Goal: Connect with others: Connect with other users

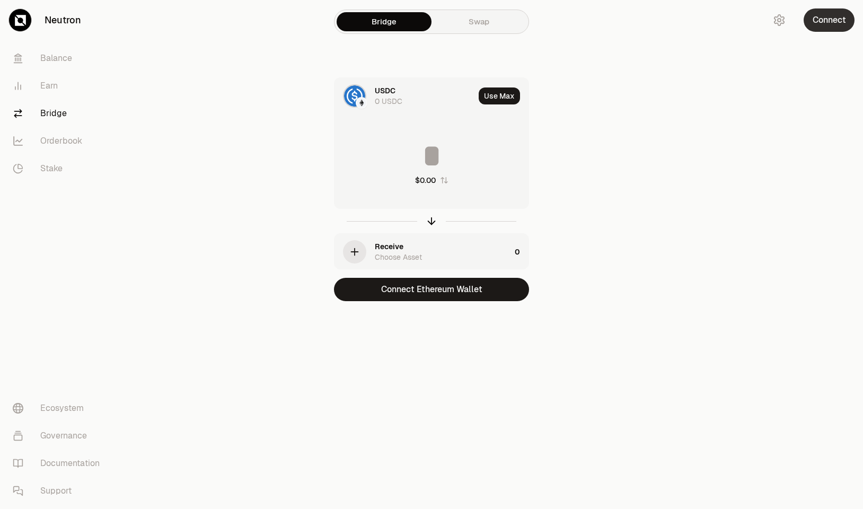
click at [818, 25] on button "Connect" at bounding box center [829, 19] width 51 height 23
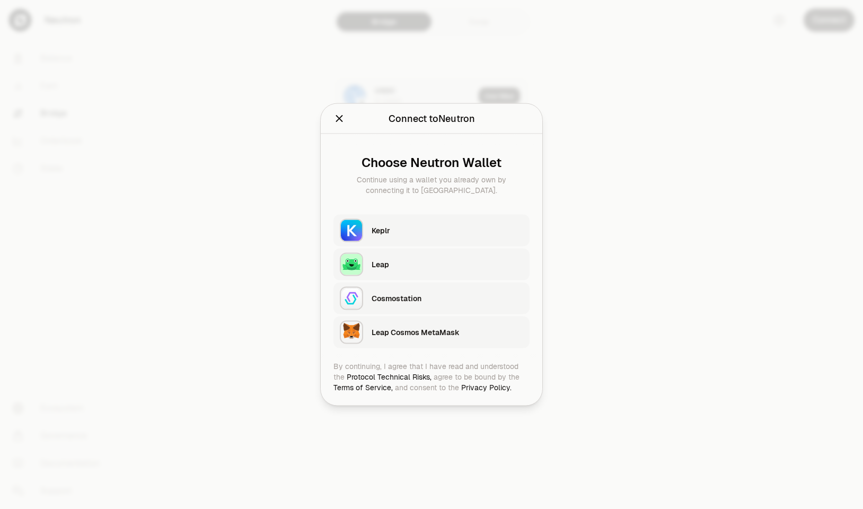
click at [403, 335] on div "Leap Cosmos MetaMask" at bounding box center [448, 332] width 152 height 11
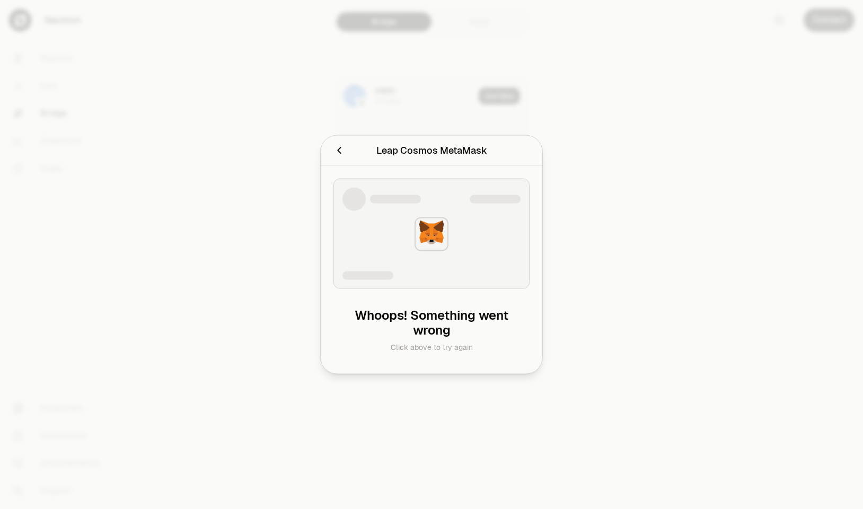
click at [341, 151] on icon "Cancel" at bounding box center [339, 151] width 12 height 12
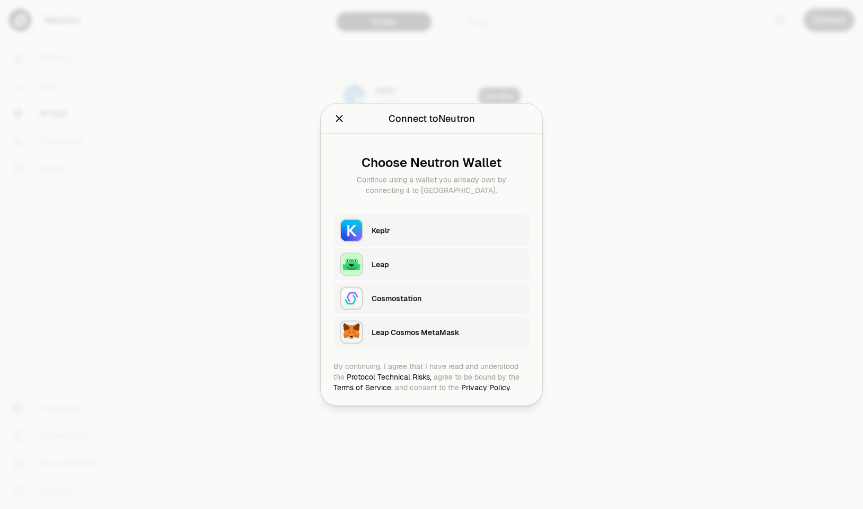
click at [421, 328] on div "Leap Cosmos MetaMask" at bounding box center [448, 332] width 152 height 11
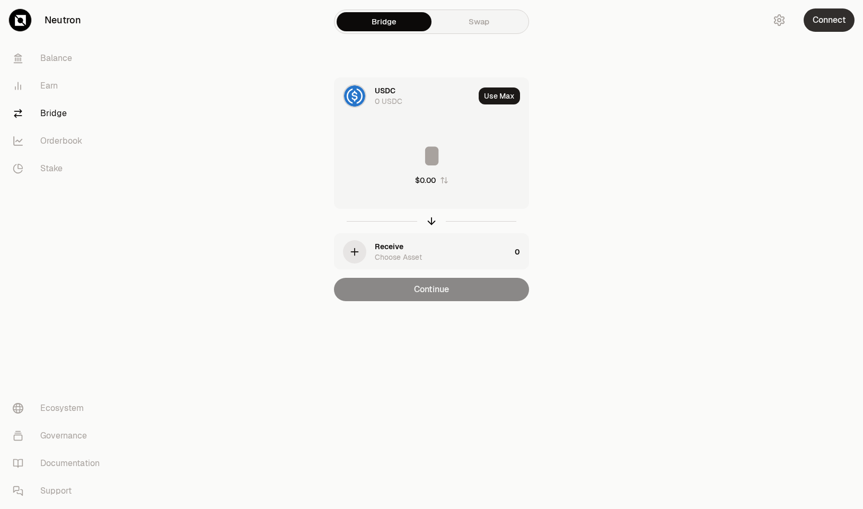
click at [844, 20] on button "Connect" at bounding box center [829, 19] width 51 height 23
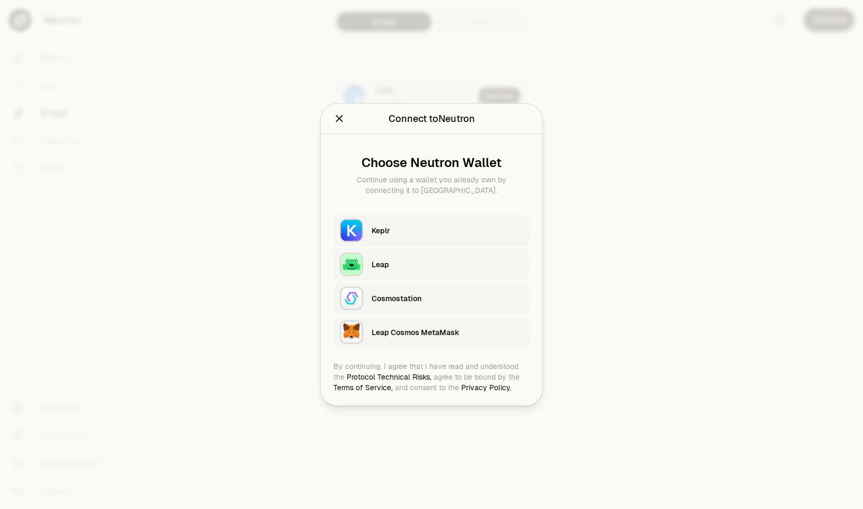
click at [217, 186] on div at bounding box center [431, 254] width 863 height 509
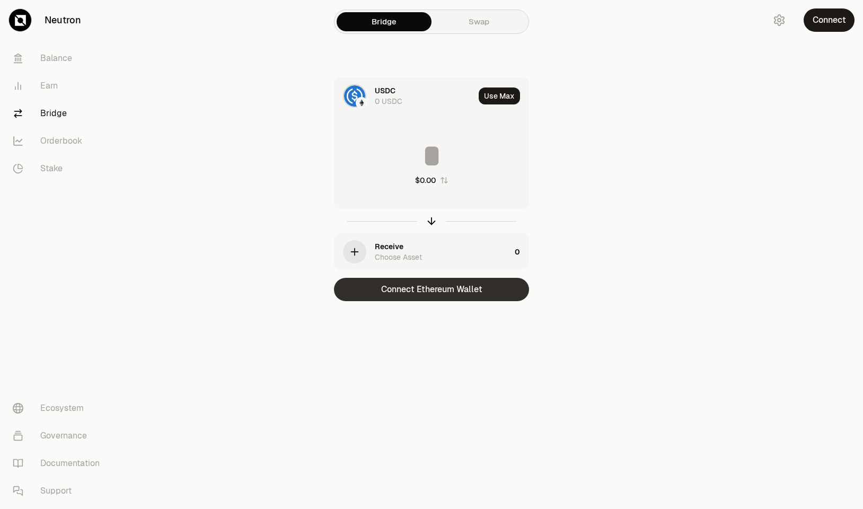
click at [425, 284] on button "Connect Ethereum Wallet" at bounding box center [431, 289] width 195 height 23
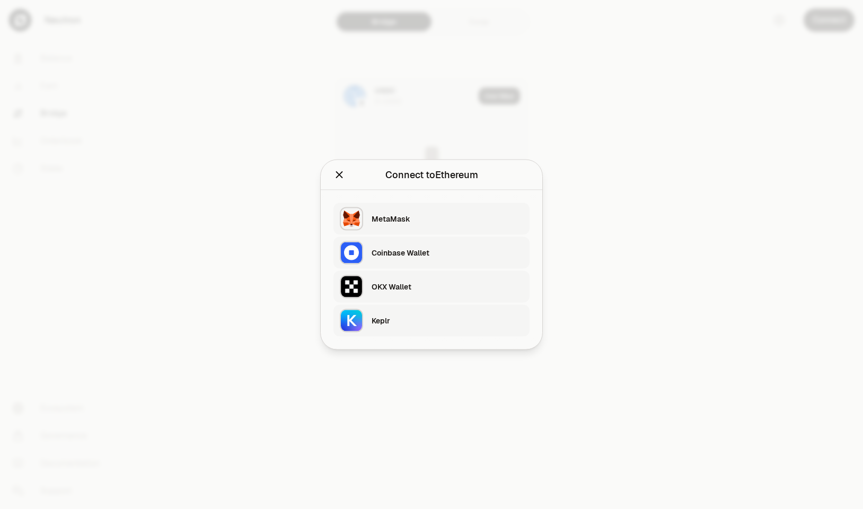
click at [402, 225] on div "MetaMask" at bounding box center [448, 219] width 152 height 16
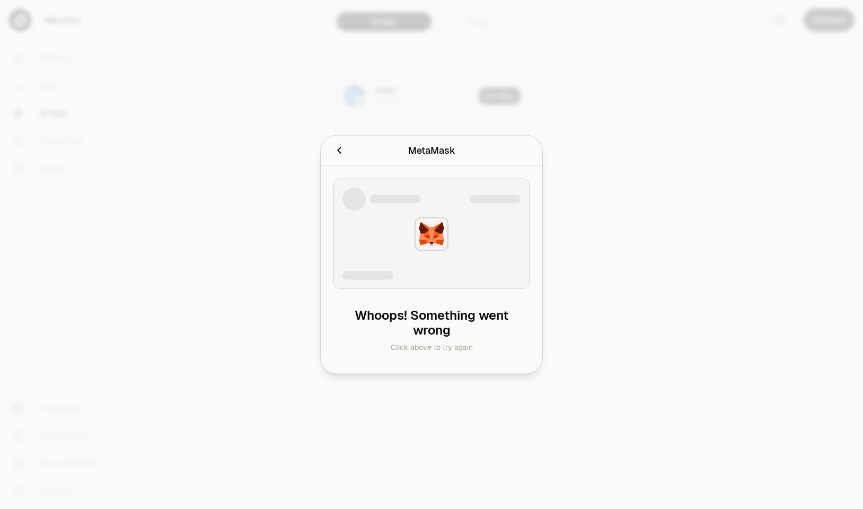
click at [341, 148] on icon "Cancel" at bounding box center [339, 151] width 12 height 12
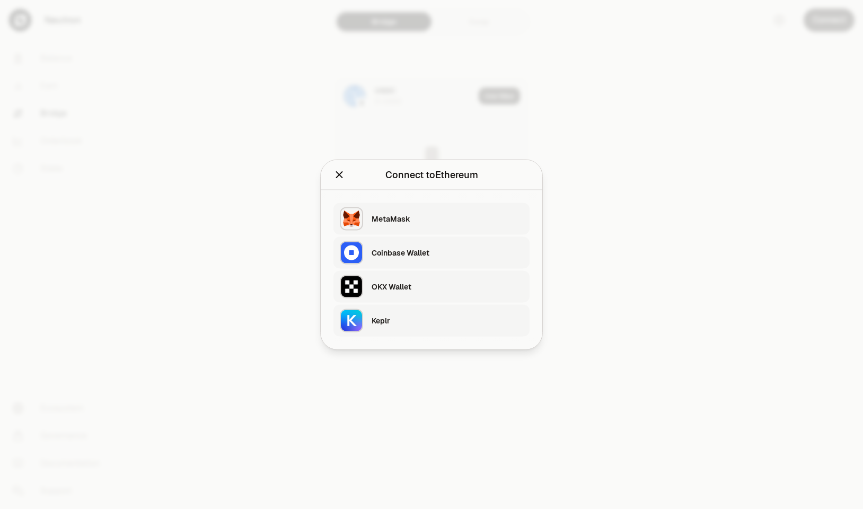
click at [340, 176] on icon "Close" at bounding box center [339, 175] width 12 height 12
